Goal: Entertainment & Leisure: Browse casually

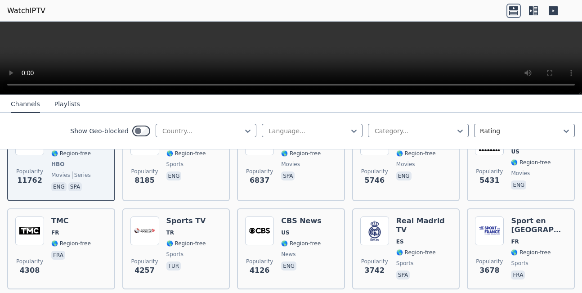
scroll to position [154, 0]
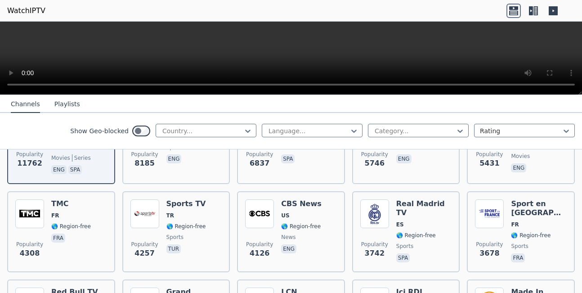
drag, startPoint x: 289, startPoint y: 149, endPoint x: 581, endPoint y: 192, distance: 294.7
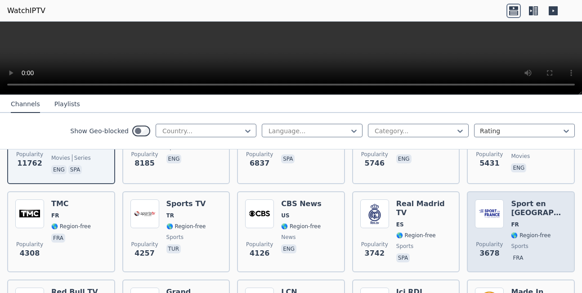
click at [536, 221] on span "FR" at bounding box center [539, 224] width 56 height 7
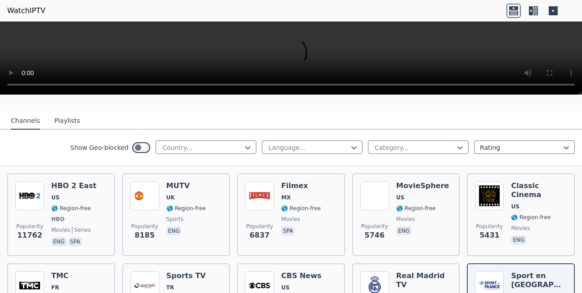
scroll to position [103, 0]
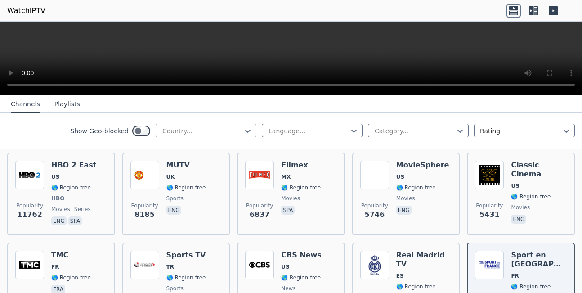
click at [242, 135] on div at bounding box center [203, 130] width 82 height 9
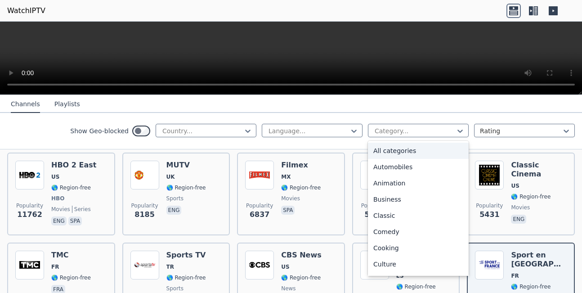
click at [413, 138] on div "Language... 27 results available. Use Up and Down to choose options, press Ente…" at bounding box center [418, 131] width 313 height 14
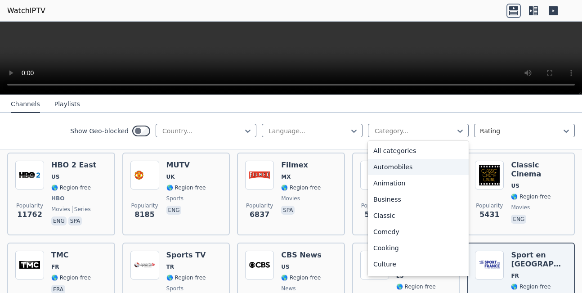
click at [438, 169] on div "Automobiles" at bounding box center [418, 167] width 101 height 16
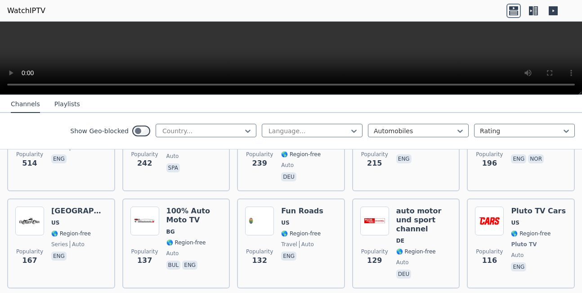
scroll to position [103, 0]
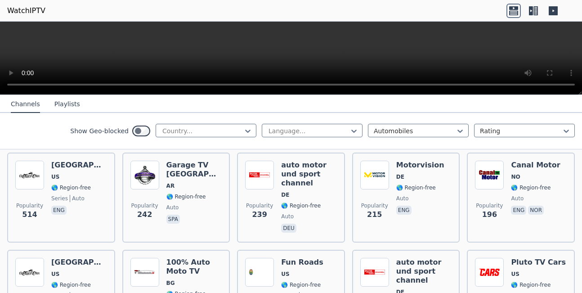
drag, startPoint x: 368, startPoint y: 152, endPoint x: 582, endPoint y: 178, distance: 215.8
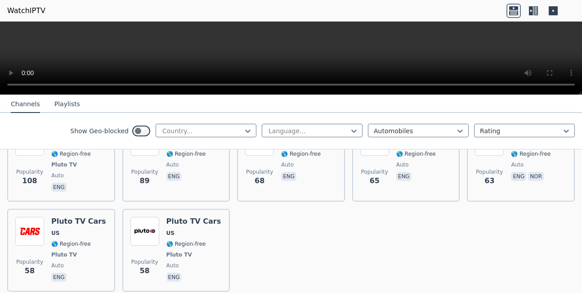
scroll to position [344, 0]
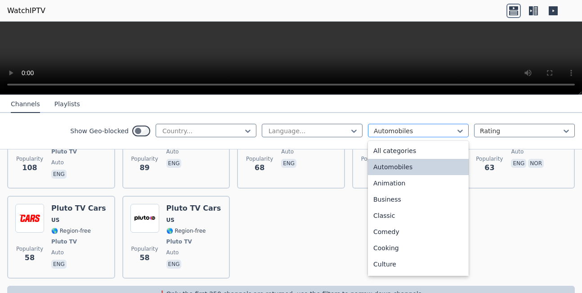
click at [442, 132] on div at bounding box center [415, 130] width 82 height 9
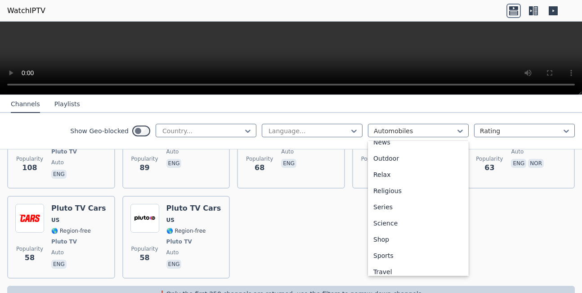
scroll to position [306, 0]
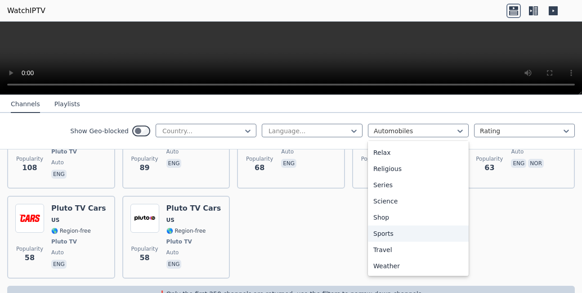
click at [394, 238] on div "Sports" at bounding box center [418, 233] width 101 height 16
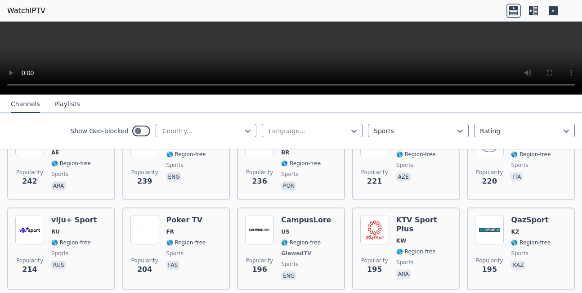
scroll to position [1231, 0]
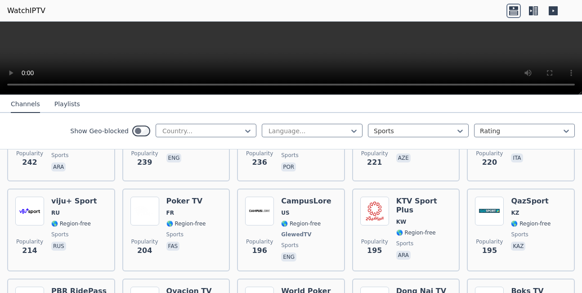
drag, startPoint x: 443, startPoint y: 194, endPoint x: 582, endPoint y: 212, distance: 139.7
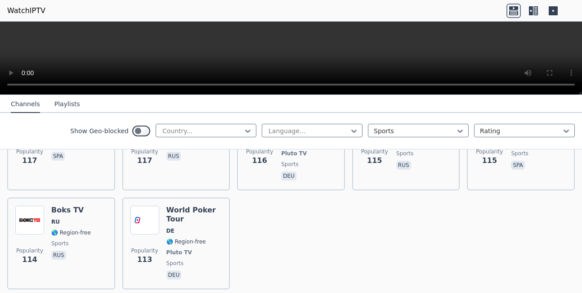
scroll to position [2063, 0]
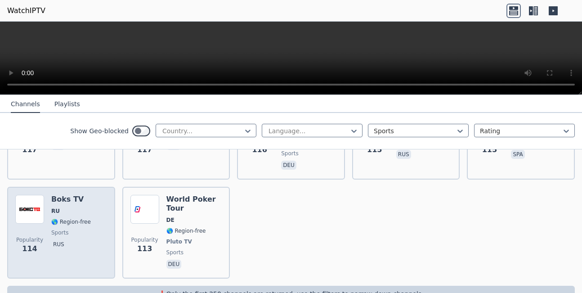
click at [64, 195] on h6 "Boks TV" at bounding box center [71, 199] width 40 height 9
